Goal: Task Accomplishment & Management: Manage account settings

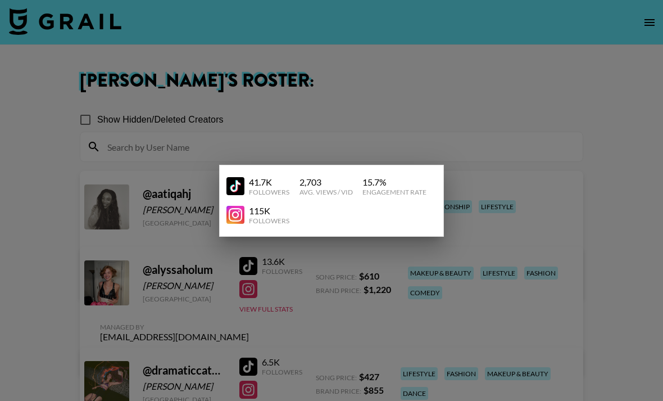
scroll to position [1223, 0]
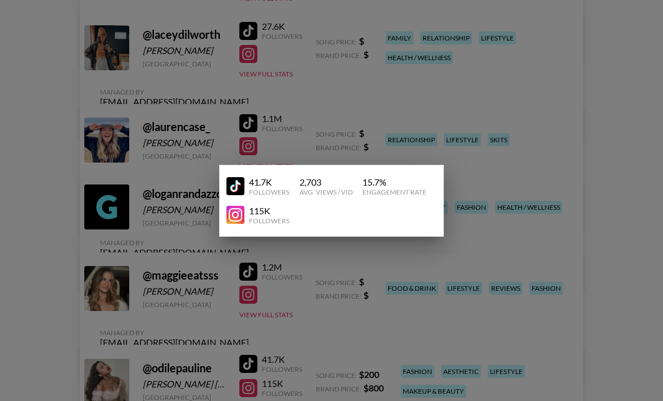
click at [626, 43] on div at bounding box center [331, 200] width 663 height 401
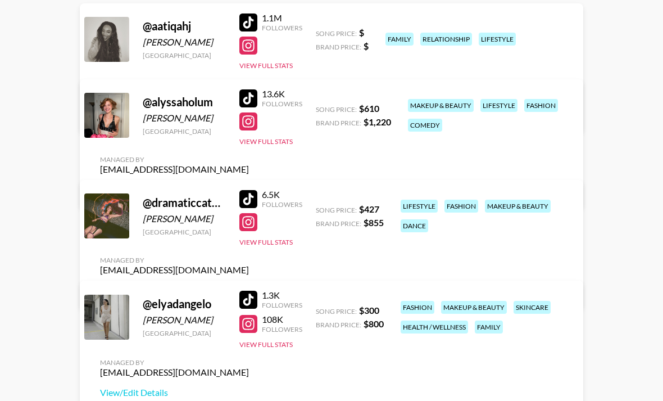
scroll to position [0, 0]
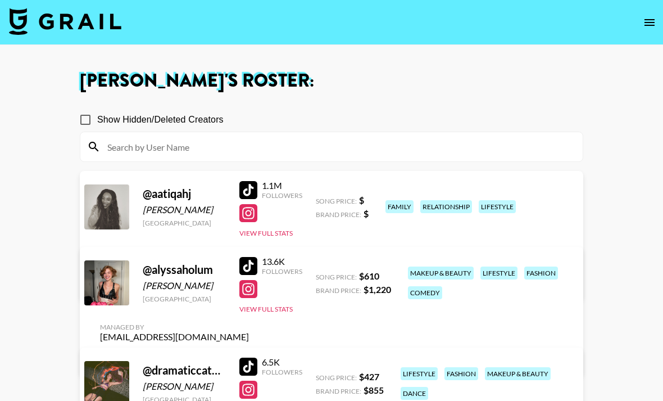
click at [77, 27] on img at bounding box center [65, 21] width 112 height 27
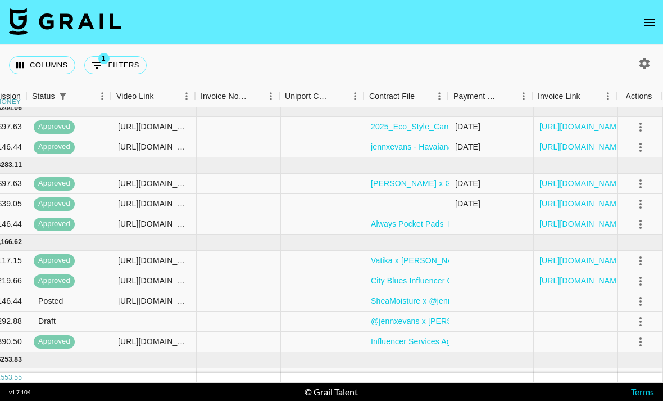
scroll to position [225, 781]
click at [638, 298] on icon "select merge strategy" at bounding box center [640, 301] width 13 height 13
click at [633, 283] on li "Approve" at bounding box center [617, 281] width 54 height 11
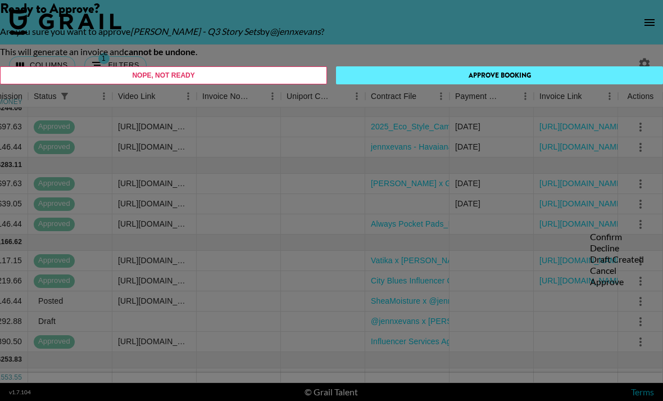
click at [407, 84] on button "Approve Booking" at bounding box center [499, 75] width 327 height 18
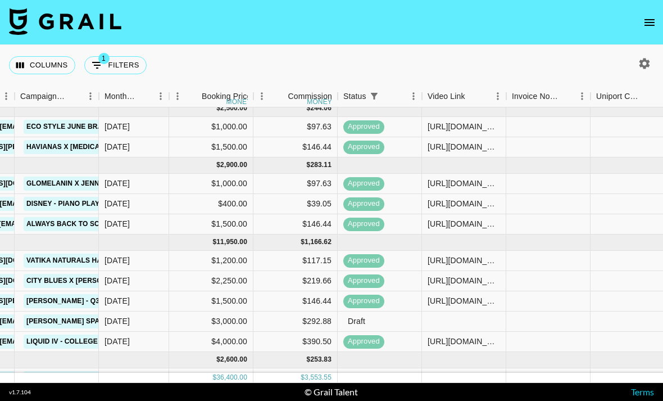
scroll to position [36, 0]
click at [465, 311] on div at bounding box center [464, 321] width 84 height 20
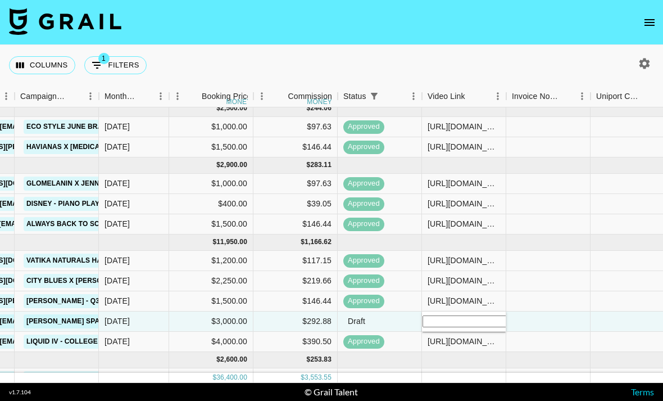
type input "https://www.tiktok.com/@jennxevans/video/7555961885078637837"
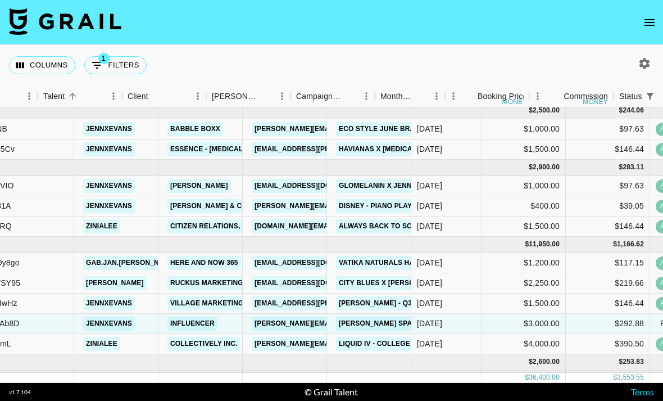
scroll to position [221, 156]
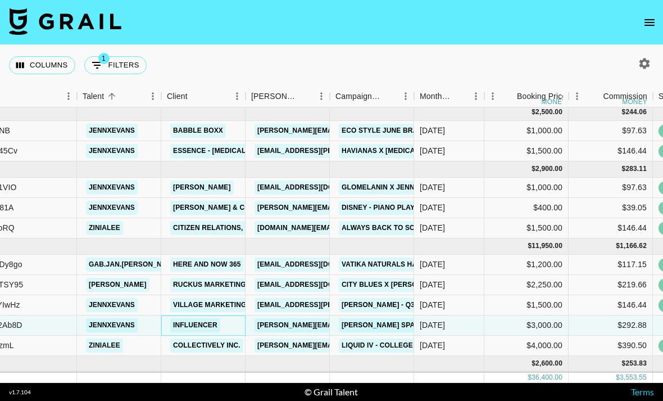
click at [210, 318] on link "Influencer" at bounding box center [195, 325] width 50 height 14
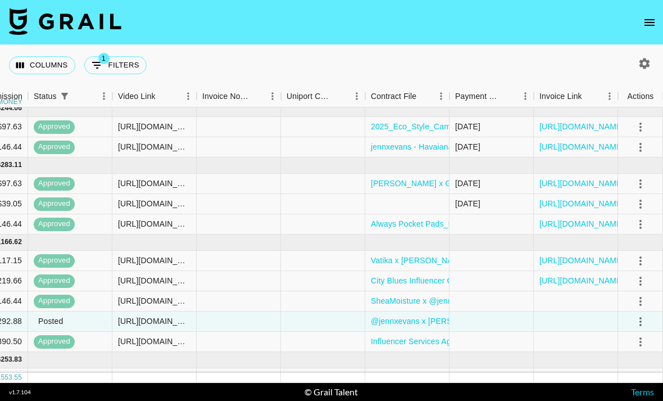
scroll to position [225, 781]
click at [644, 315] on icon "select merge strategy" at bounding box center [640, 321] width 13 height 13
click at [631, 296] on div "Approve" at bounding box center [617, 301] width 54 height 11
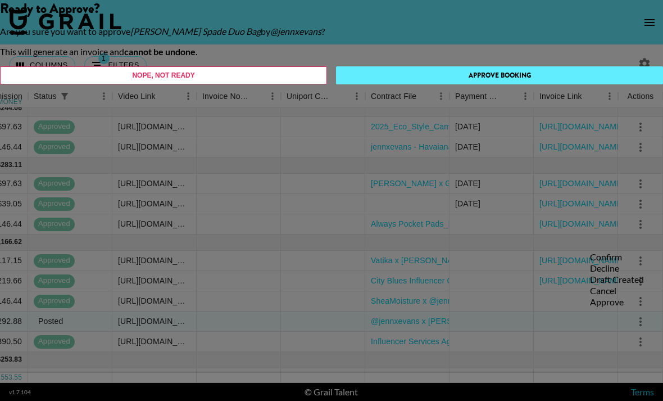
click at [398, 84] on button "Approve Booking" at bounding box center [499, 75] width 327 height 18
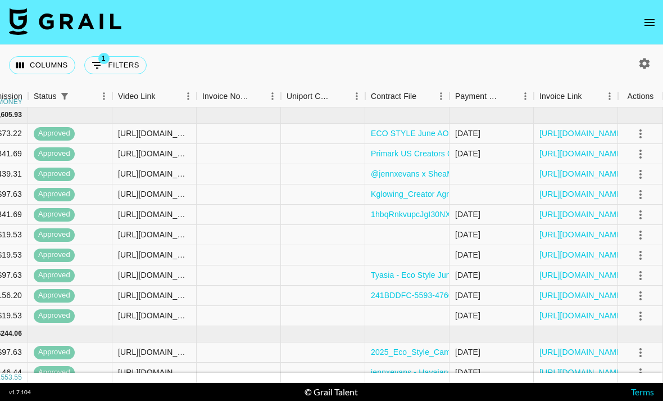
scroll to position [0, 781]
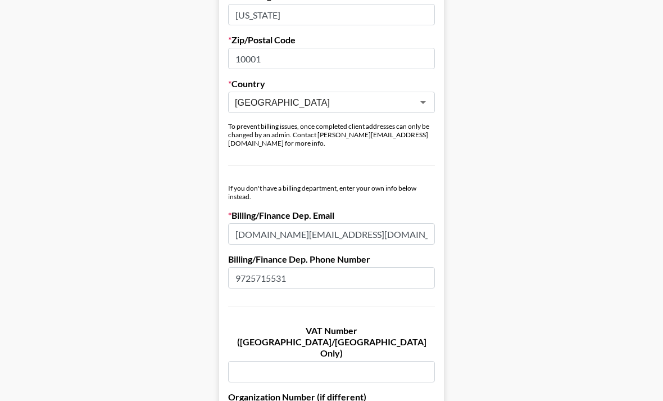
scroll to position [546, 0]
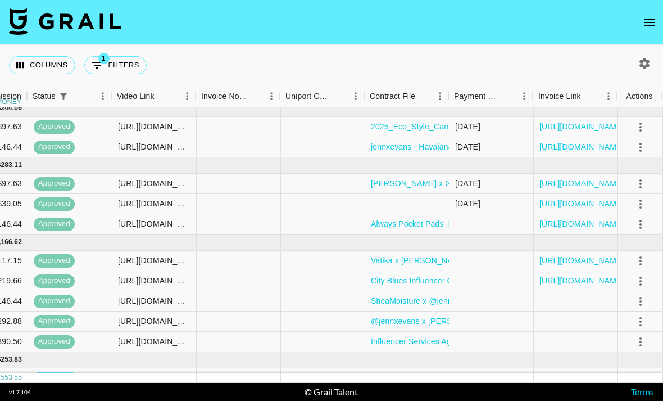
scroll to position [225, 781]
